Goal: Information Seeking & Learning: Learn about a topic

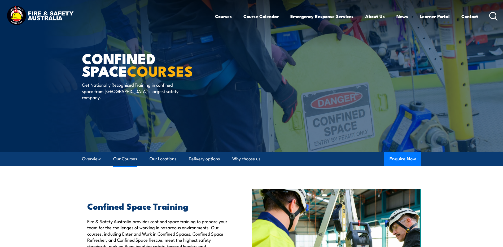
click at [121, 160] on link "Our Courses" at bounding box center [125, 159] width 24 height 14
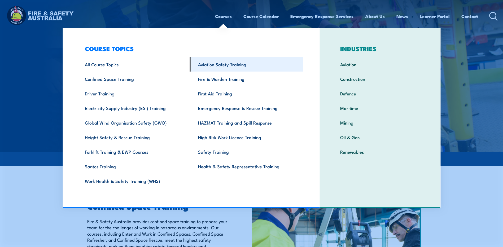
click at [224, 65] on link "Aviation Safety Training" at bounding box center [246, 64] width 113 height 15
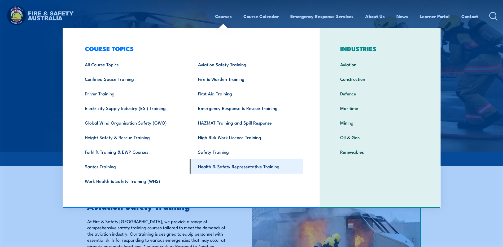
click at [222, 167] on link "Health & Safety Representative Training" at bounding box center [246, 166] width 113 height 15
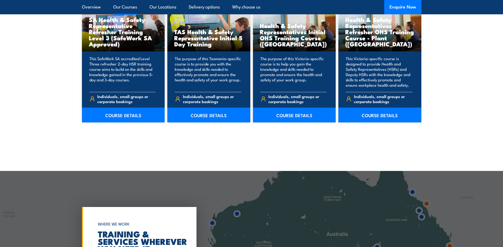
scroll to position [768, 0]
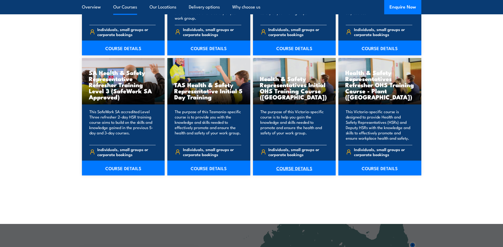
click at [296, 168] on link "COURSE DETAILS" at bounding box center [294, 168] width 83 height 15
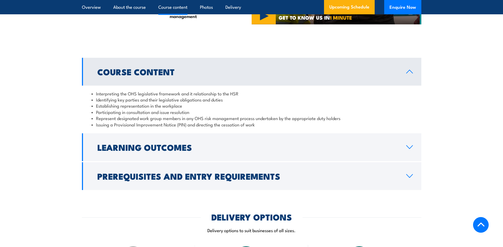
scroll to position [530, 0]
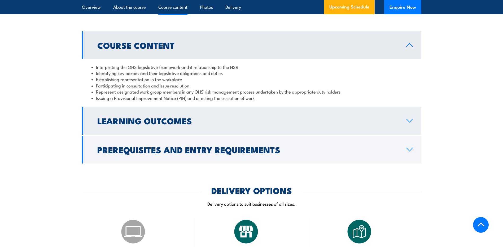
click at [407, 116] on link "Learning Outcomes" at bounding box center [251, 121] width 339 height 28
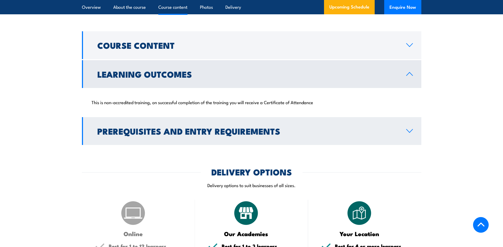
click at [407, 127] on link "Prerequisites and Entry Requirements" at bounding box center [251, 131] width 339 height 28
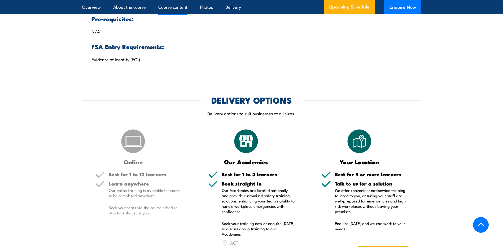
scroll to position [689, 0]
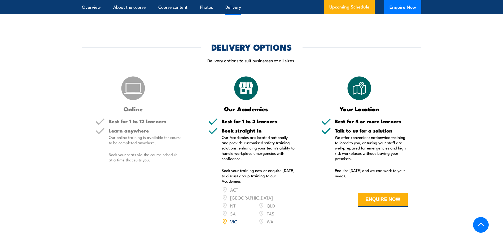
click at [233, 218] on link "VIC" at bounding box center [233, 221] width 7 height 6
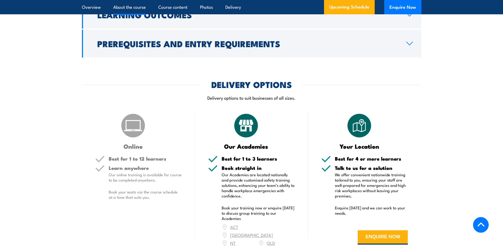
scroll to position [424, 0]
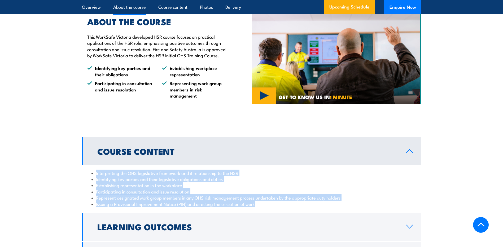
drag, startPoint x: 261, startPoint y: 205, endPoint x: 81, endPoint y: 171, distance: 183.0
click at [81, 171] on section "Course Content Interpreting the OHS legislative framework and it relationship t…" at bounding box center [251, 203] width 503 height 132
copy ul "Interpreting the OHS legislative framework and it relationship to the HSR Ident…"
